Goal: Information Seeking & Learning: Learn about a topic

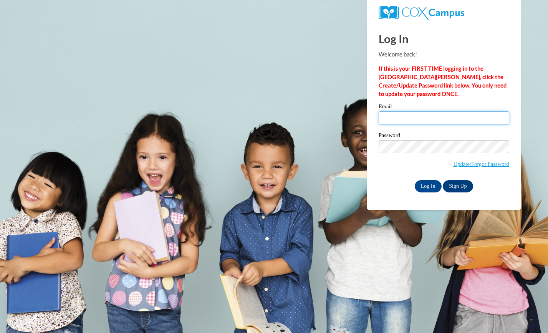
click at [392, 117] on input "Email" at bounding box center [444, 117] width 131 height 13
type input "[PERSON_NAME][EMAIL_ADDRESS][PERSON_NAME][DOMAIN_NAME]"
click at [427, 187] on input "Log In" at bounding box center [428, 186] width 27 height 12
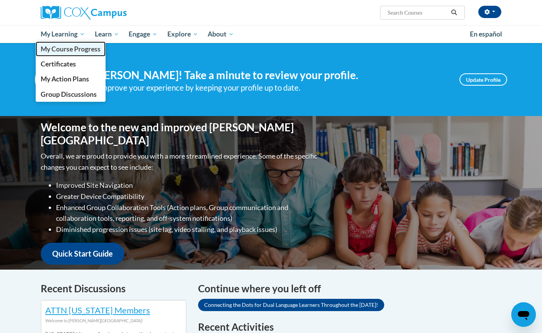
click at [79, 51] on span "My Course Progress" at bounding box center [71, 49] width 60 height 8
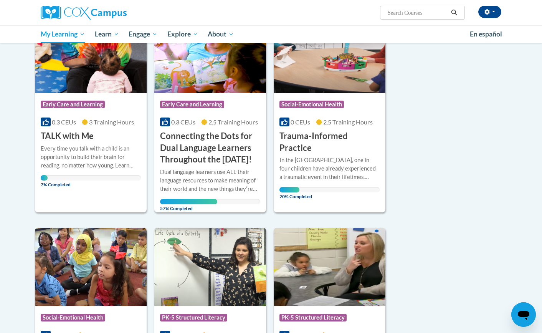
scroll to position [130, 0]
click at [222, 157] on h3 "Connecting the Dots for Dual Language Learners Throughout the Preschool Day!" at bounding box center [210, 147] width 100 height 35
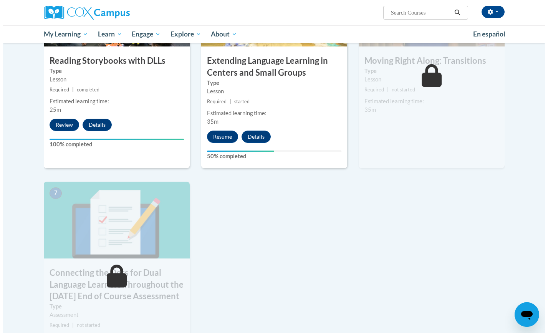
scroll to position [462, 0]
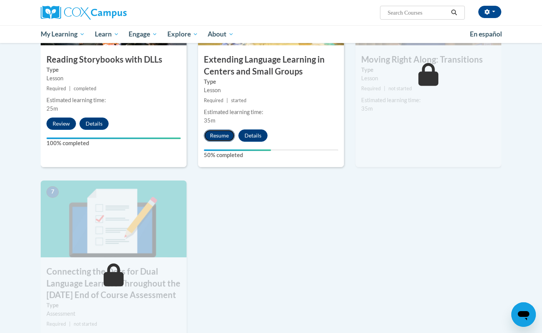
click at [218, 136] on button "Resume" at bounding box center [219, 135] width 31 height 12
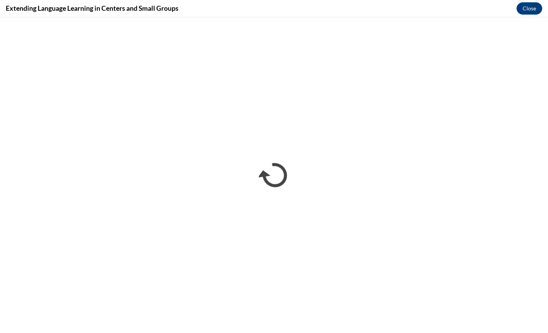
scroll to position [0, 0]
